Goal: Information Seeking & Learning: Understand process/instructions

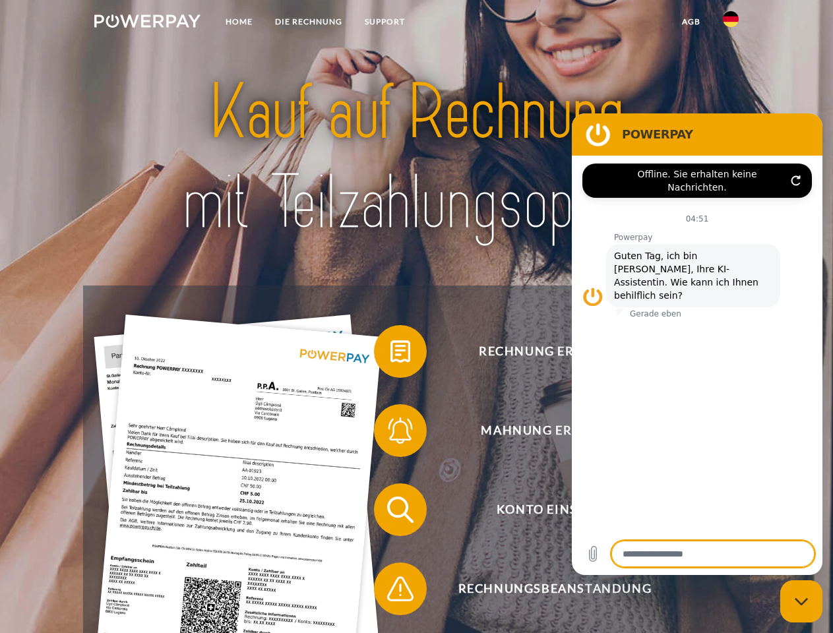
click at [147, 23] on img at bounding box center [147, 21] width 106 height 13
click at [730, 23] on img at bounding box center [730, 19] width 16 height 16
click at [690, 22] on link "agb" at bounding box center [690, 22] width 41 height 24
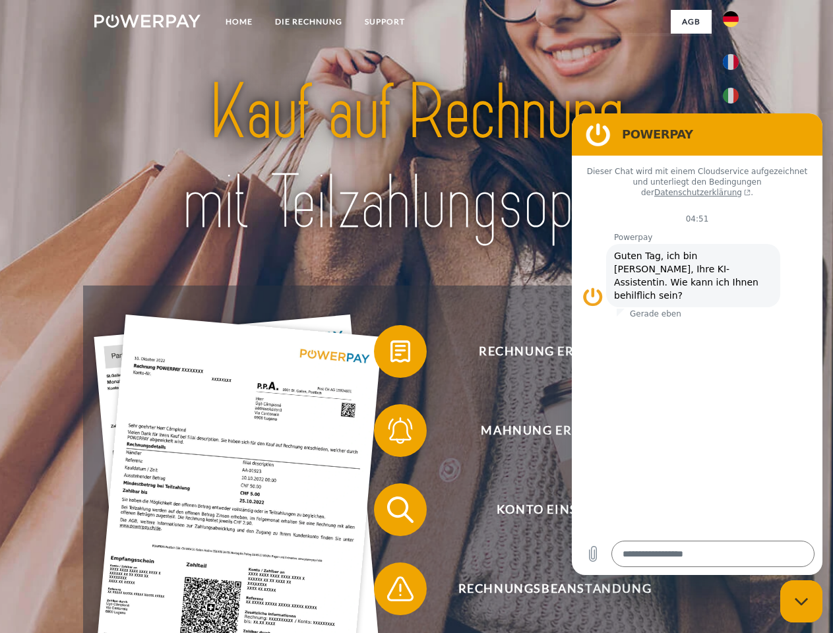
click at [390, 354] on span at bounding box center [380, 351] width 66 height 66
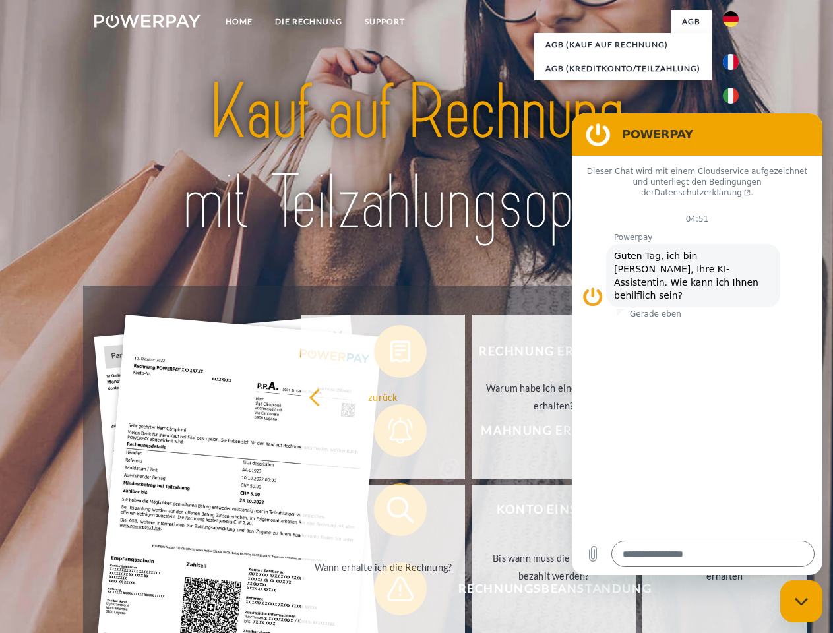
click at [390, 433] on link "zurück" at bounding box center [383, 396] width 164 height 165
click at [390, 512] on link "Wann erhalte ich die Rechnung?" at bounding box center [383, 567] width 164 height 165
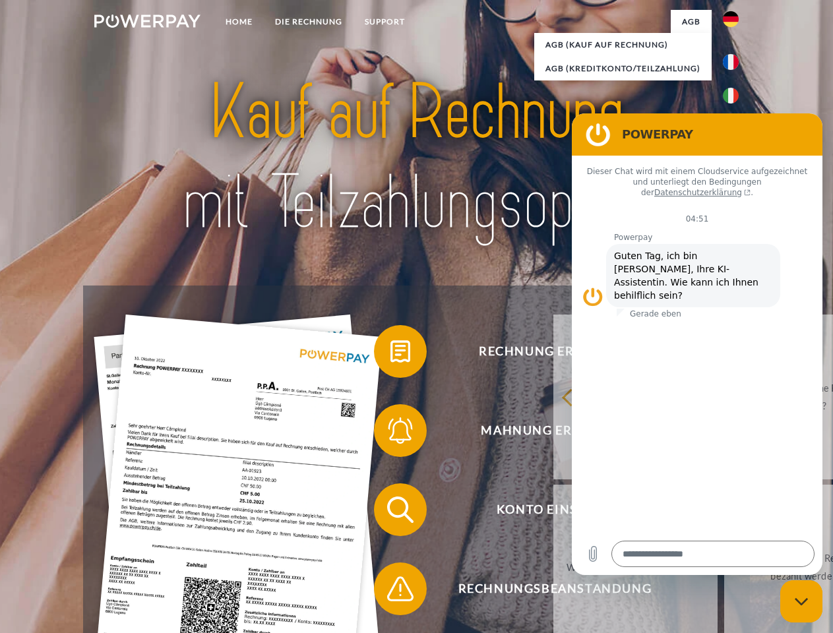
click at [390, 591] on span at bounding box center [380, 589] width 66 height 66
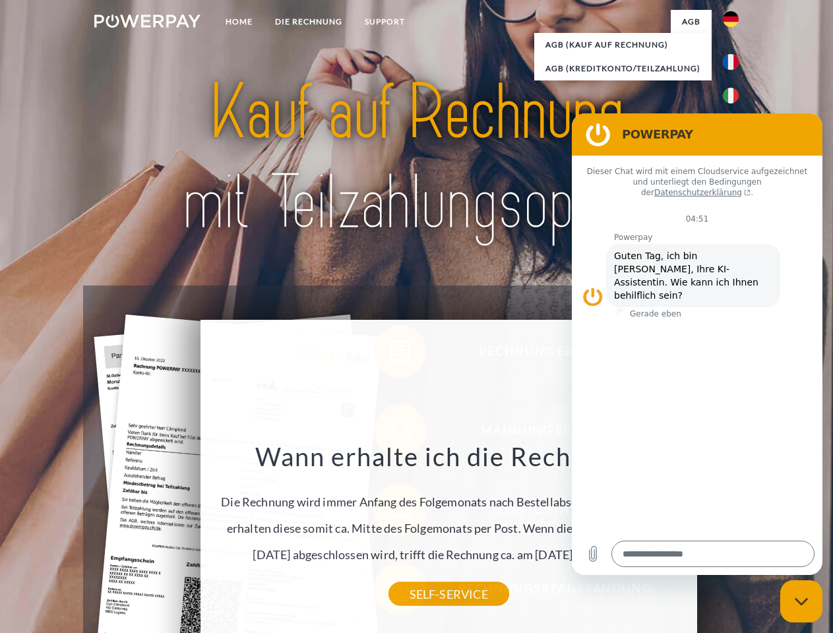
click at [801, 601] on icon "Messaging-Fenster schließen" at bounding box center [801, 601] width 14 height 9
type textarea "*"
